Goal: Task Accomplishment & Management: Manage account settings

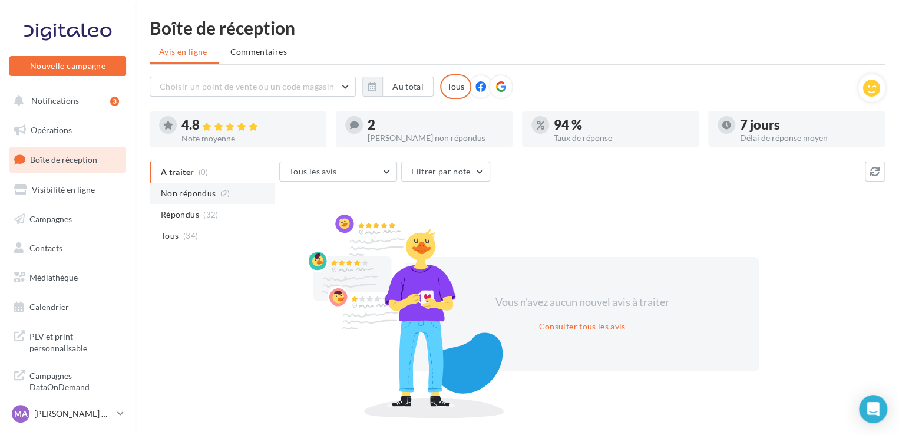
click at [213, 199] on li "Non répondus (2)" at bounding box center [212, 193] width 125 height 21
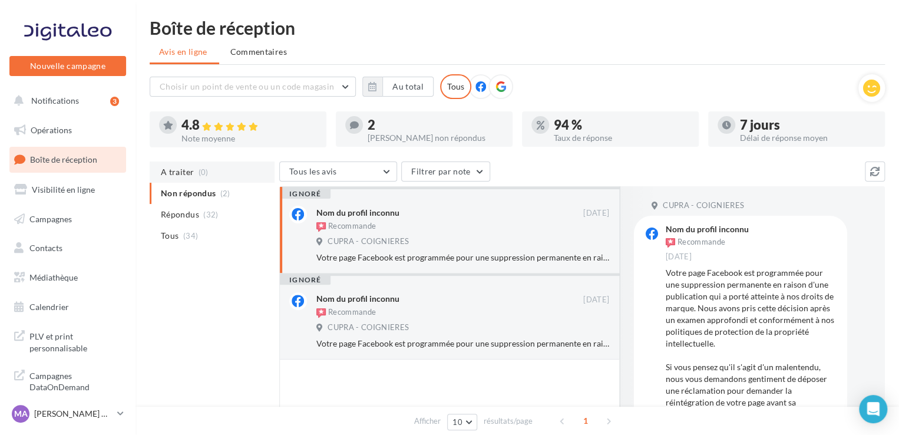
click at [195, 169] on li "A traiter (0)" at bounding box center [212, 171] width 125 height 21
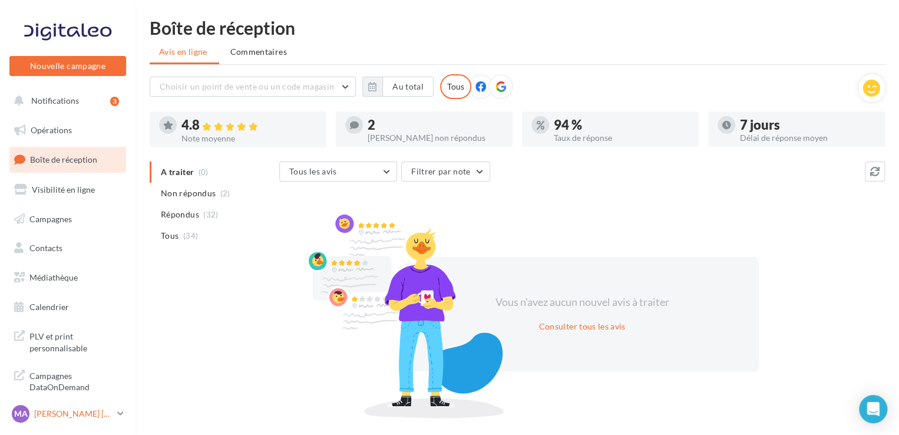
click at [118, 410] on icon at bounding box center [120, 413] width 6 height 10
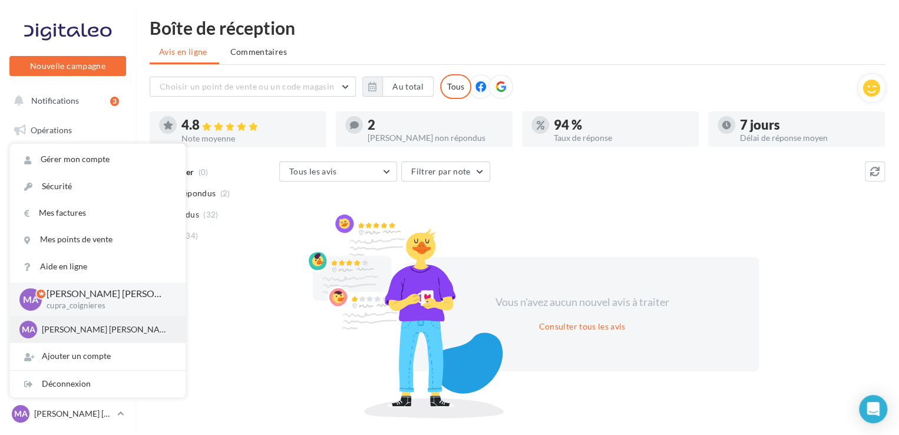
click at [97, 331] on p "[PERSON_NAME] [PERSON_NAME]" at bounding box center [107, 329] width 130 height 12
